Goal: Navigation & Orientation: Understand site structure

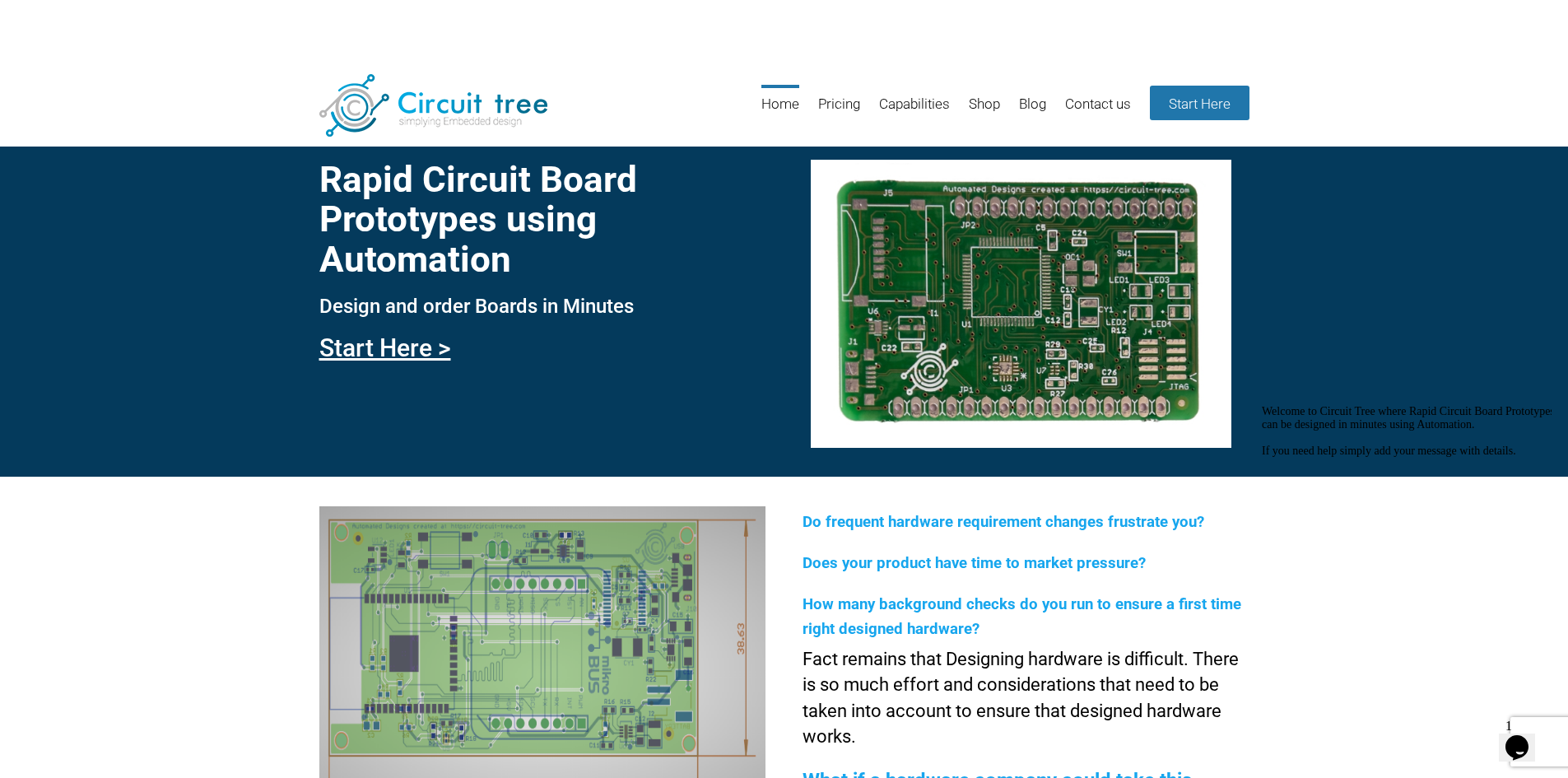
click at [170, 115] on header "Menu Skip to content Home Pricing Capabilities Shop Blog Contact us Start Here" at bounding box center [784, 106] width 1568 height 81
click at [898, 105] on link "Capabilities" at bounding box center [914, 111] width 71 height 54
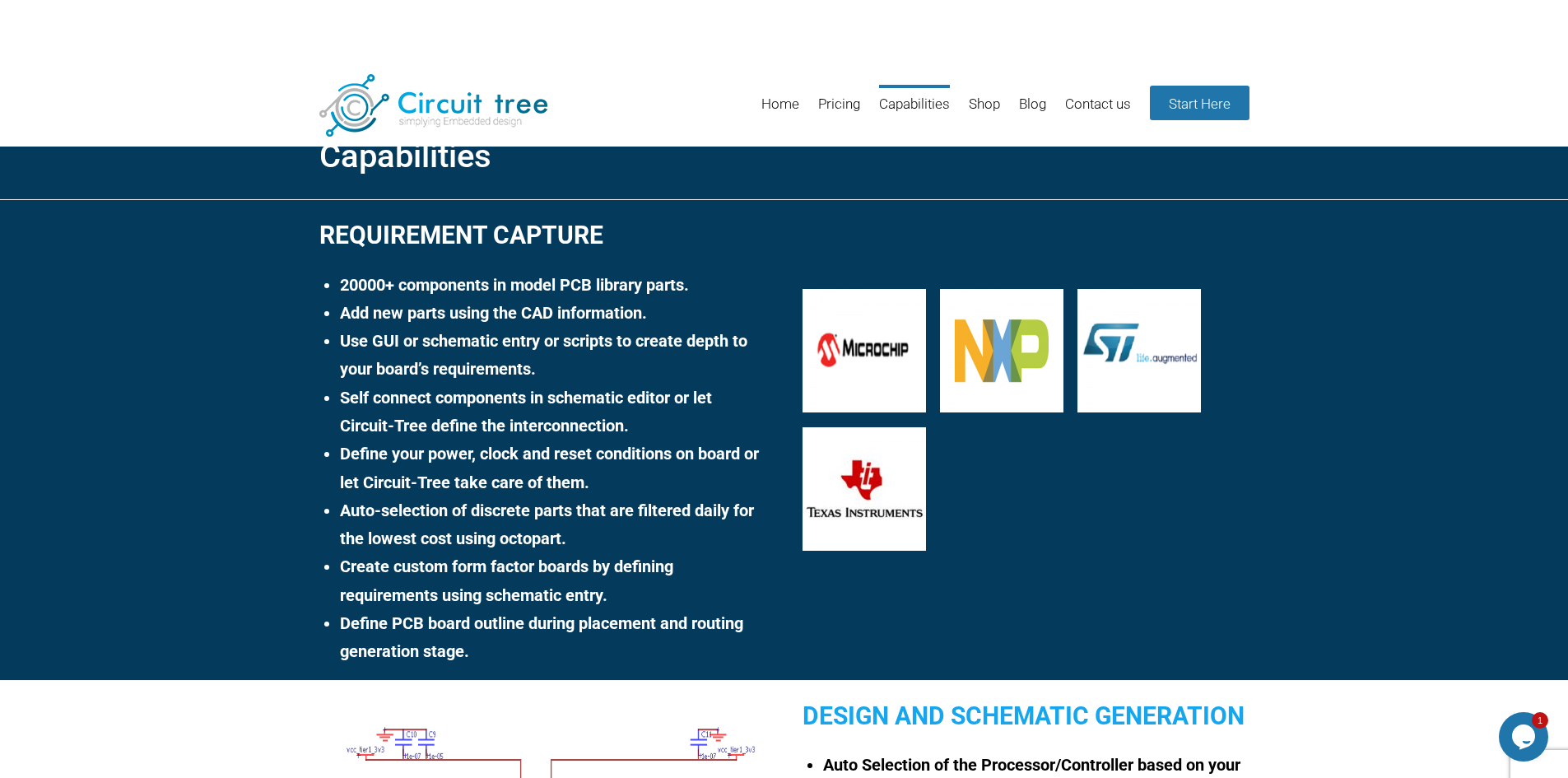
click at [712, 68] on header "Menu Skip to content Home Pricing Capabilities Shop Blog Contact us Start Here" at bounding box center [784, 106] width 1568 height 81
click at [973, 103] on link "Shop" at bounding box center [984, 111] width 31 height 54
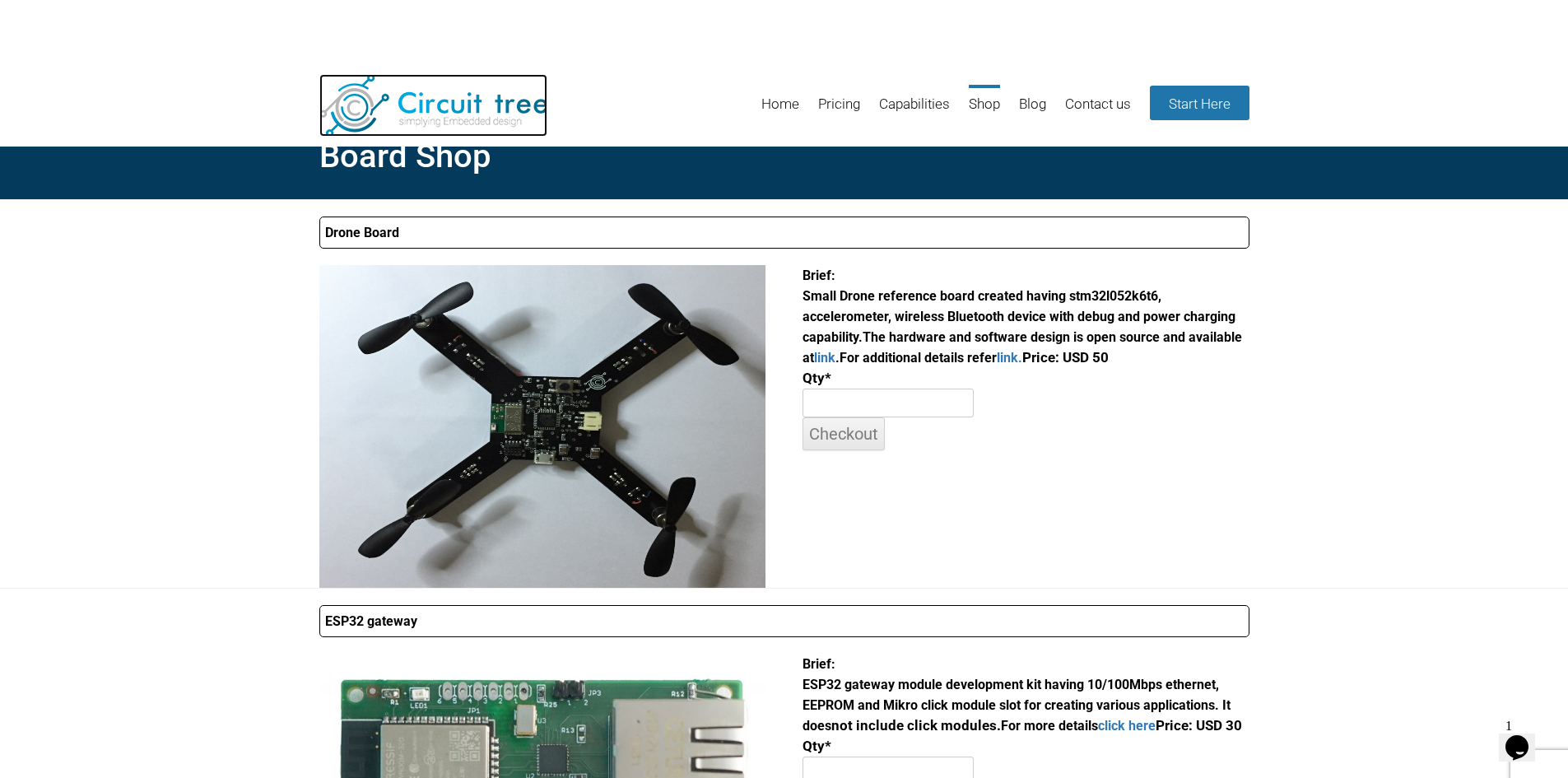
click at [443, 123] on img at bounding box center [434, 105] width 228 height 62
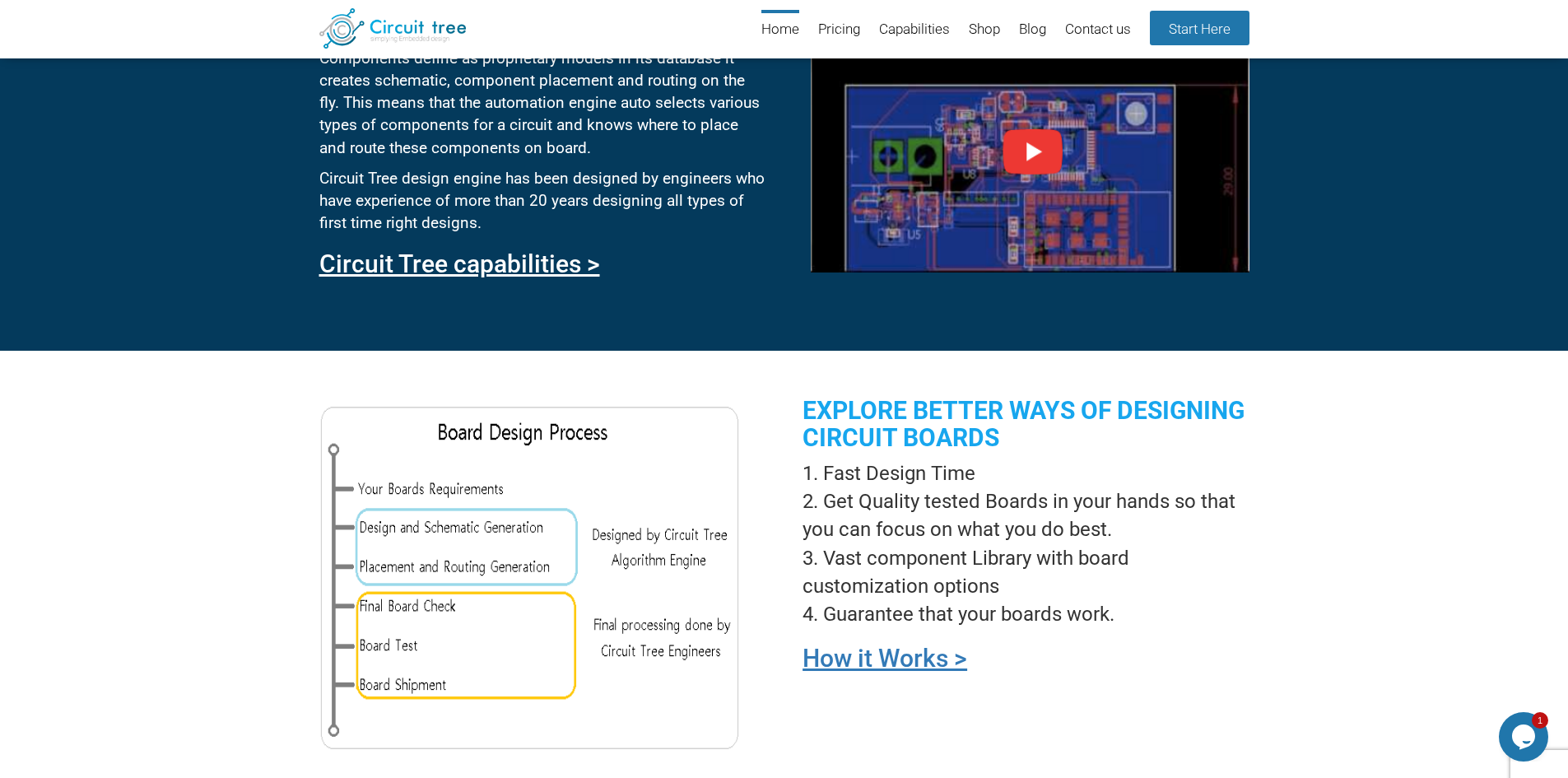
scroll to position [638, 0]
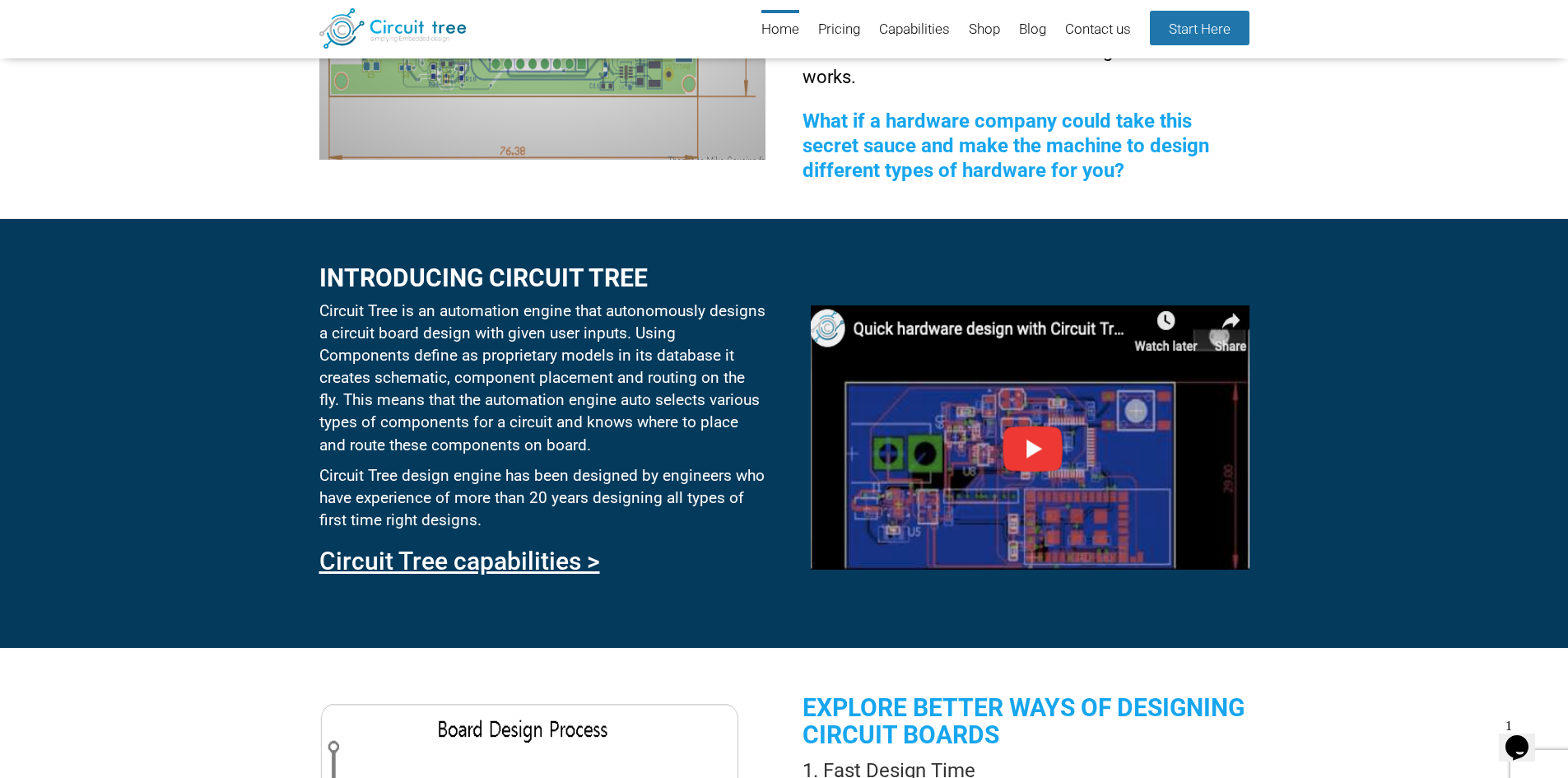
click at [525, 337] on p "Circuit Tree is an automation engine that autonomously designs a circuit board …" at bounding box center [543, 377] width 446 height 157
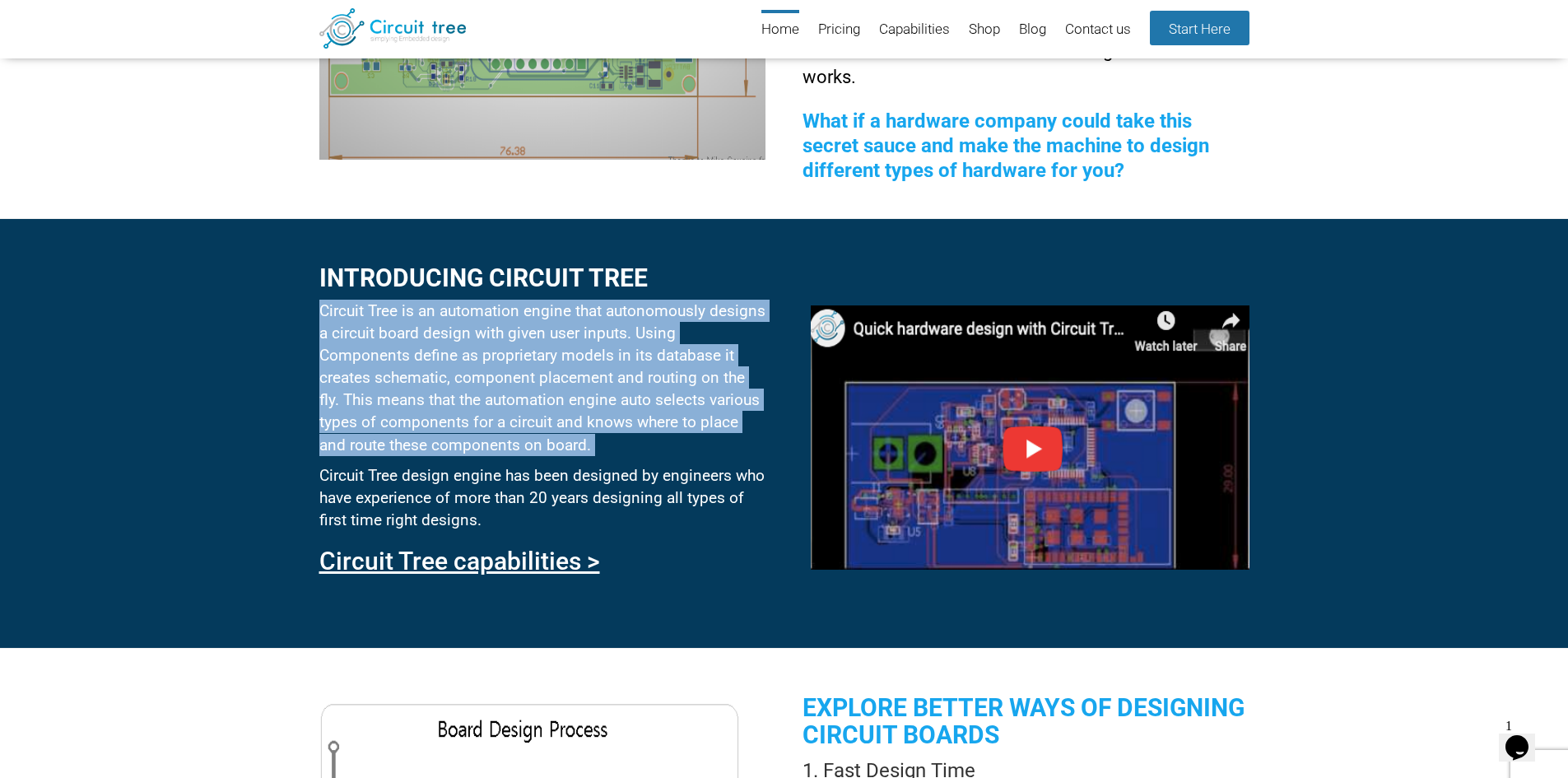
click at [525, 337] on p "Circuit Tree is an automation engine that autonomously designs a circuit board …" at bounding box center [543, 377] width 446 height 157
